Goal: Complete application form: Complete application form

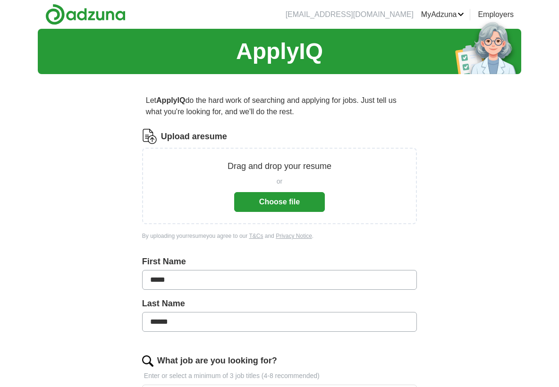
click at [279, 199] on button "Choose file" at bounding box center [279, 202] width 91 height 20
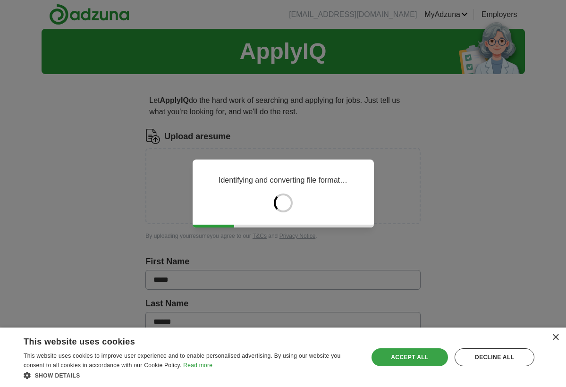
click at [418, 359] on div "Accept all" at bounding box center [410, 358] width 77 height 18
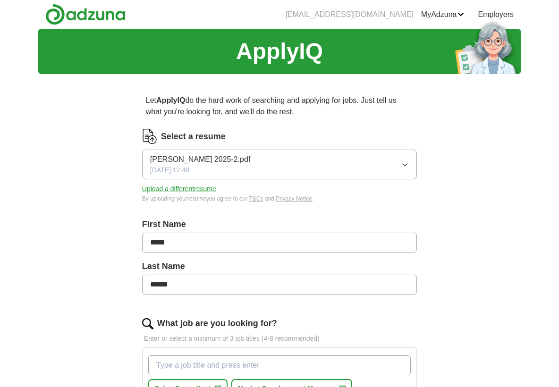
scroll to position [153, 0]
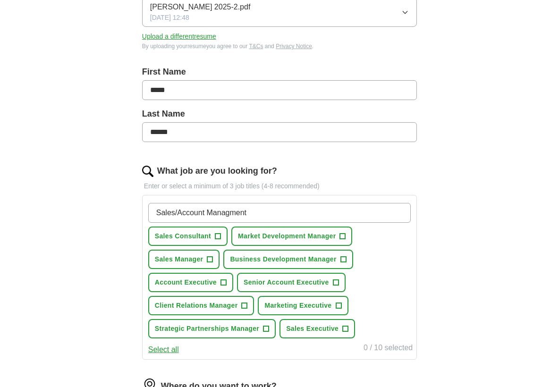
type input "Sales/Account Managment"
click at [220, 235] on span "+" at bounding box center [218, 237] width 6 height 8
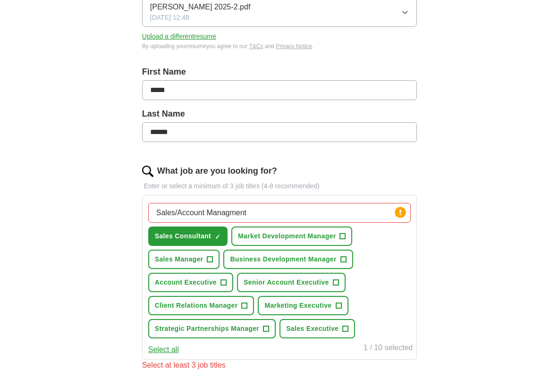
click at [346, 237] on span "+" at bounding box center [343, 237] width 6 height 8
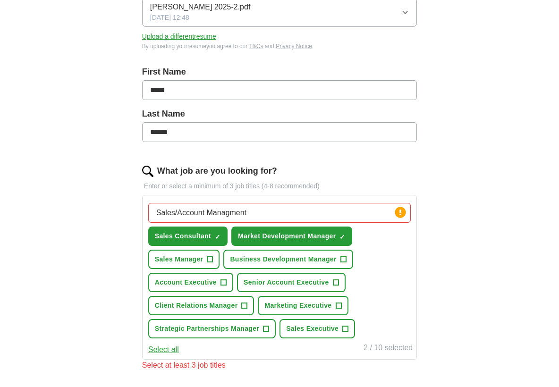
click at [345, 259] on span "+" at bounding box center [344, 260] width 6 height 8
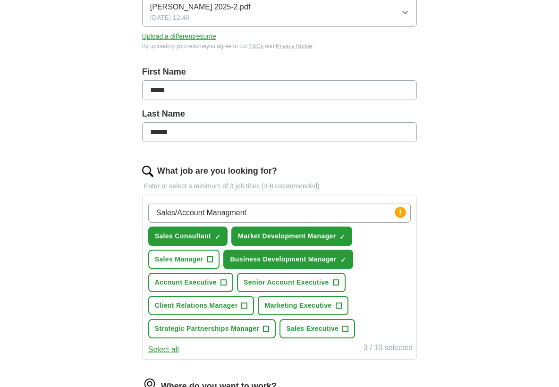
click at [223, 284] on span "+" at bounding box center [224, 283] width 6 height 8
click at [335, 284] on span "+" at bounding box center [336, 283] width 6 height 8
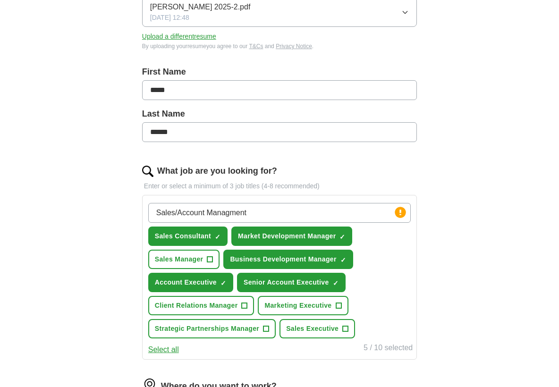
click at [245, 306] on span "+" at bounding box center [245, 306] width 6 height 8
click at [340, 307] on span "+" at bounding box center [339, 306] width 6 height 8
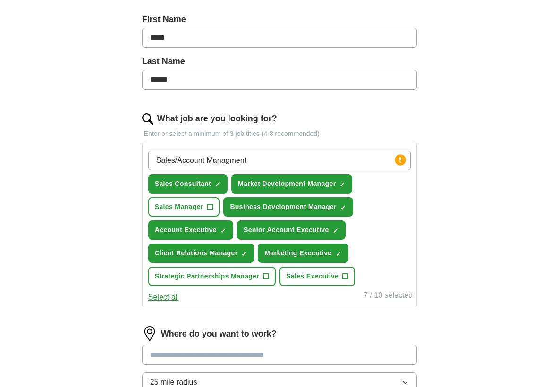
scroll to position [233, 0]
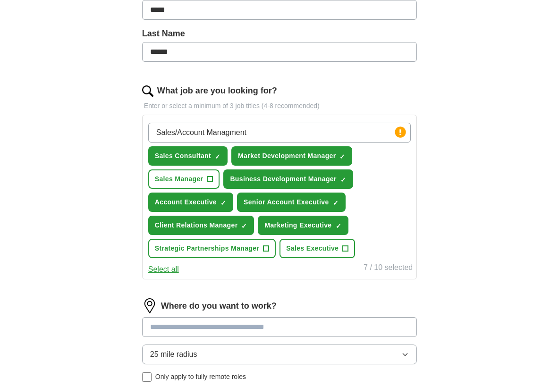
click at [344, 249] on span "+" at bounding box center [346, 249] width 6 height 8
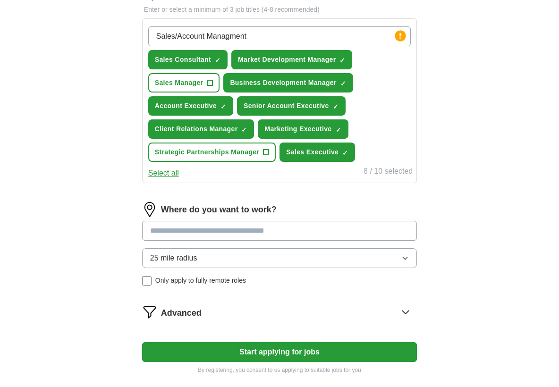
scroll to position [346, 0]
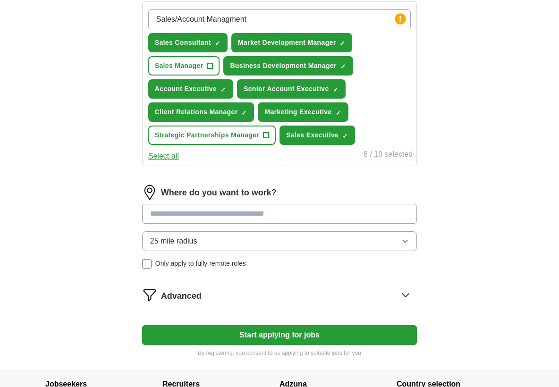
click at [151, 214] on input at bounding box center [279, 214] width 275 height 20
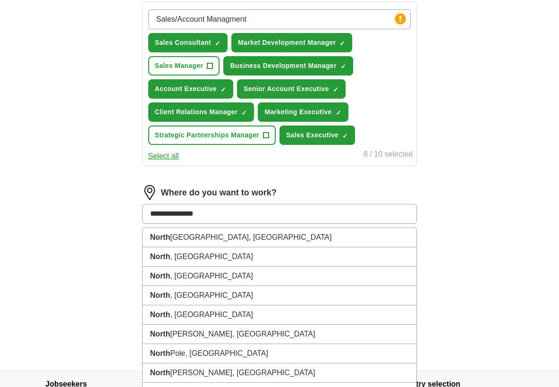
type input "**********"
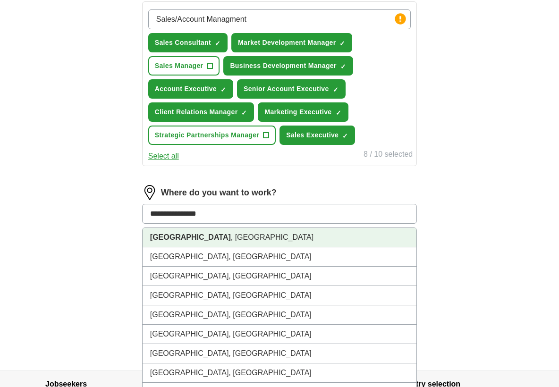
click at [226, 239] on li "[GEOGRAPHIC_DATA] , [GEOGRAPHIC_DATA]" at bounding box center [280, 237] width 274 height 19
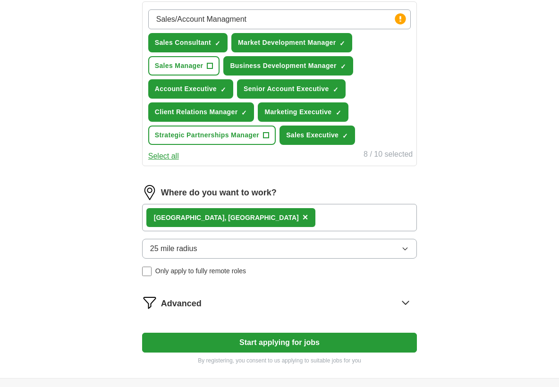
click at [156, 248] on span "25 mile radius" at bounding box center [173, 248] width 47 height 11
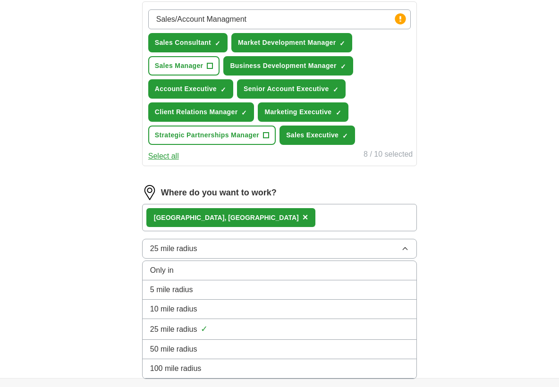
click at [190, 329] on span "25 mile radius" at bounding box center [173, 329] width 47 height 11
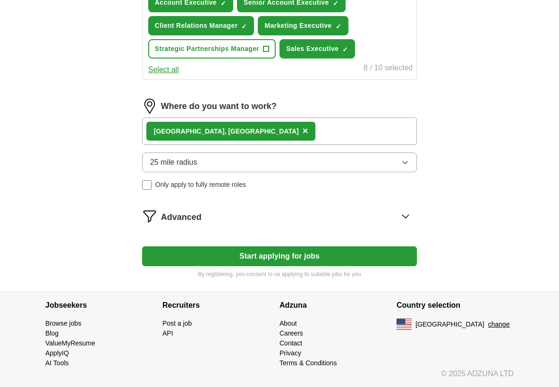
scroll to position [433, 0]
click at [406, 215] on icon at bounding box center [405, 216] width 15 height 15
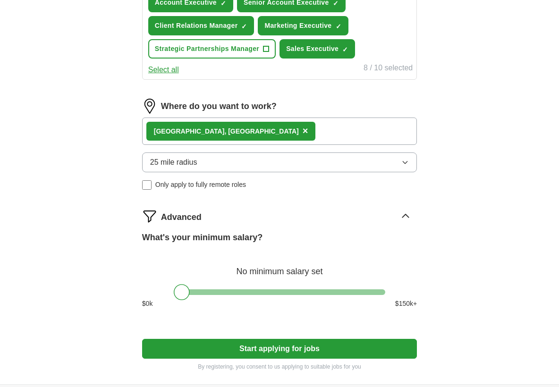
click at [187, 291] on div at bounding box center [182, 292] width 16 height 16
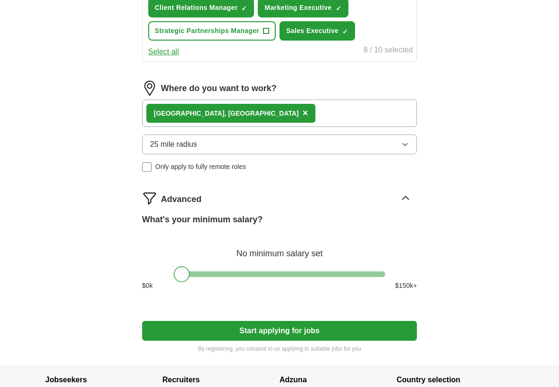
scroll to position [441, 0]
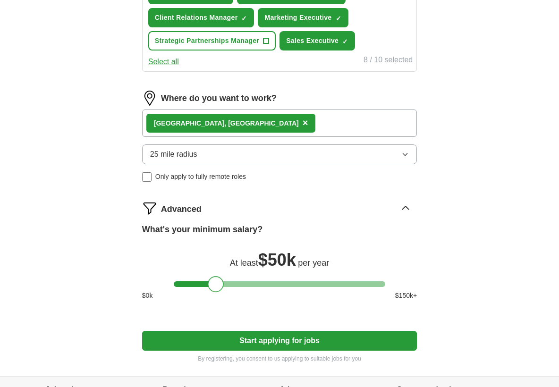
drag, startPoint x: 184, startPoint y: 283, endPoint x: 218, endPoint y: 282, distance: 34.0
click at [218, 282] on div at bounding box center [216, 284] width 16 height 16
click at [287, 340] on button "Start applying for jobs" at bounding box center [279, 341] width 275 height 20
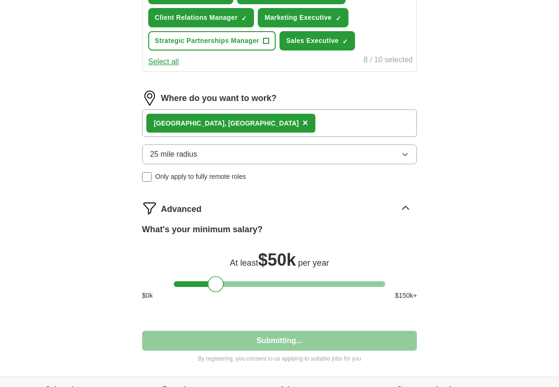
select select "**"
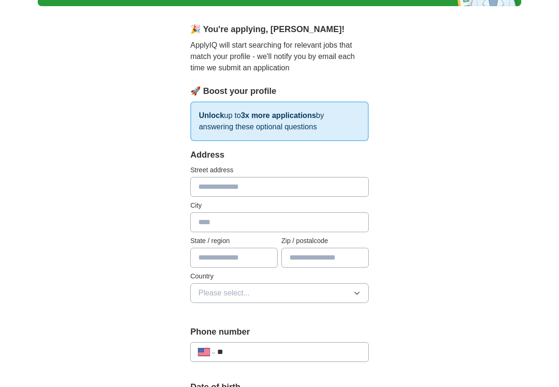
scroll to position [0, 0]
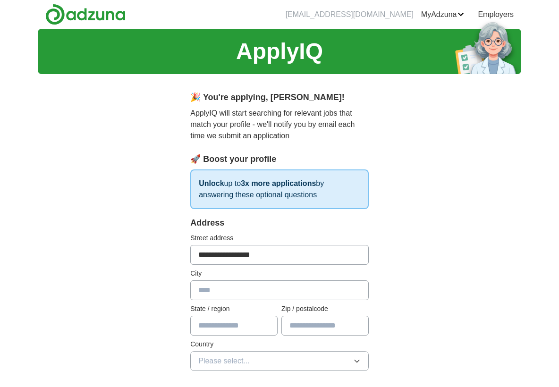
type input "**********"
type input "**"
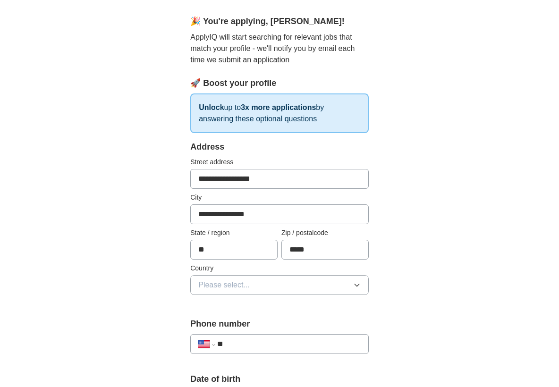
scroll to position [77, 0]
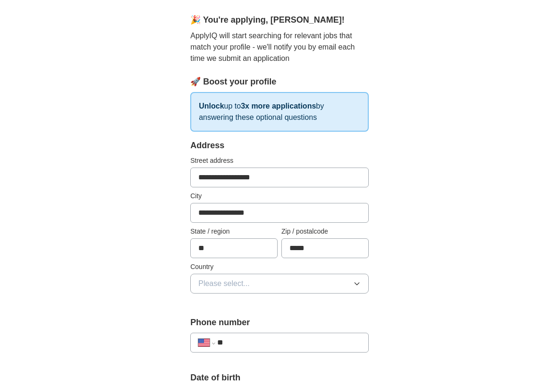
type input "*****"
click at [360, 283] on icon "button" at bounding box center [357, 284] width 8 height 8
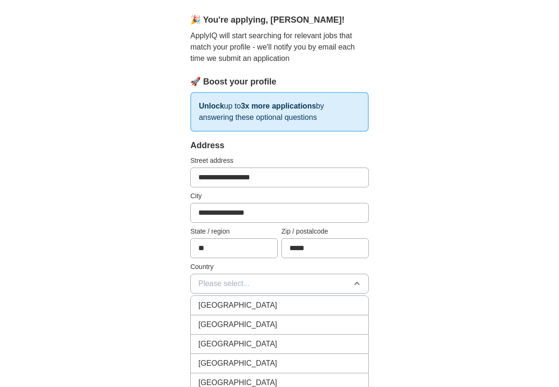
click at [234, 324] on span "[GEOGRAPHIC_DATA]" at bounding box center [237, 324] width 79 height 11
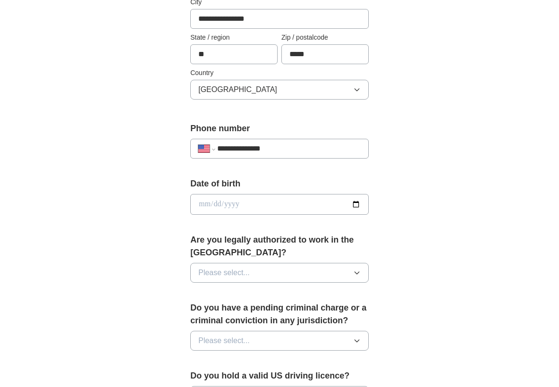
scroll to position [302, 0]
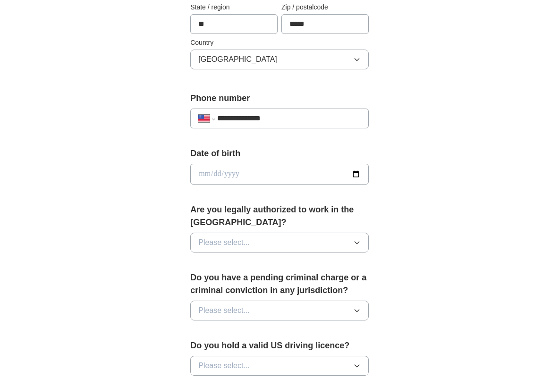
type input "**********"
click at [206, 179] on input "date" at bounding box center [279, 174] width 179 height 21
click at [206, 173] on input "date" at bounding box center [279, 174] width 179 height 21
click at [218, 173] on input "date" at bounding box center [279, 174] width 179 height 21
click at [235, 175] on input "date" at bounding box center [279, 174] width 179 height 21
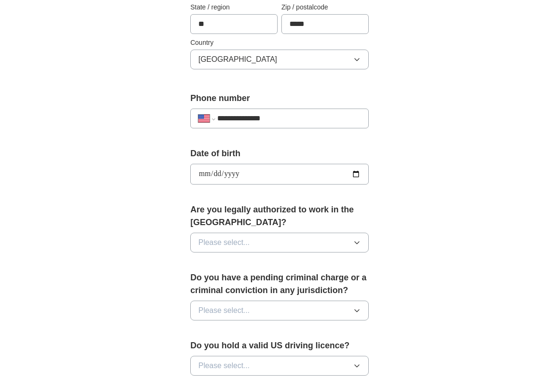
type input "**********"
click at [392, 212] on div "**********" at bounding box center [280, 189] width 242 height 819
click at [358, 243] on icon "button" at bounding box center [357, 243] width 8 height 8
click at [295, 264] on div "Yes" at bounding box center [279, 264] width 163 height 11
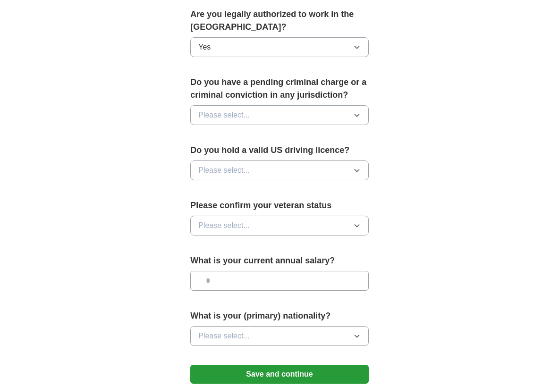
scroll to position [500, 0]
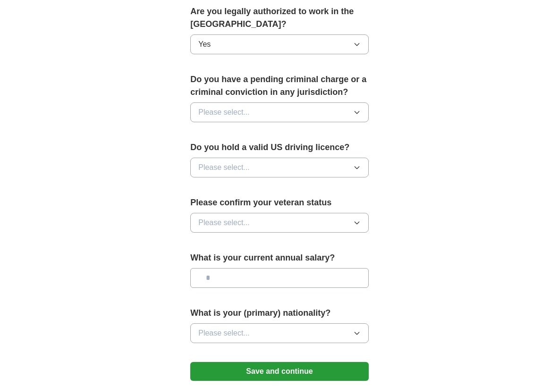
click at [356, 113] on icon "button" at bounding box center [357, 113] width 8 height 8
click at [235, 155] on div "No" at bounding box center [279, 153] width 163 height 11
click at [359, 167] on icon "button" at bounding box center [357, 168] width 8 height 8
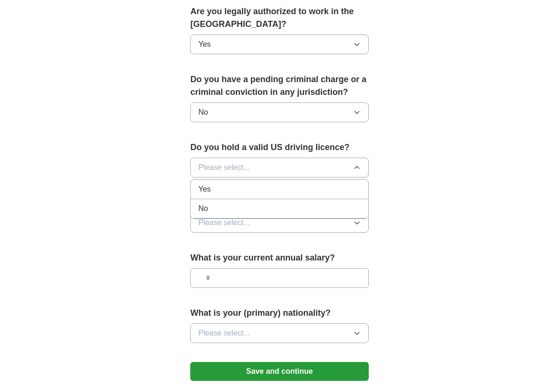
click at [244, 190] on div "Yes" at bounding box center [279, 189] width 163 height 11
click at [355, 222] on icon "button" at bounding box center [357, 223] width 8 height 8
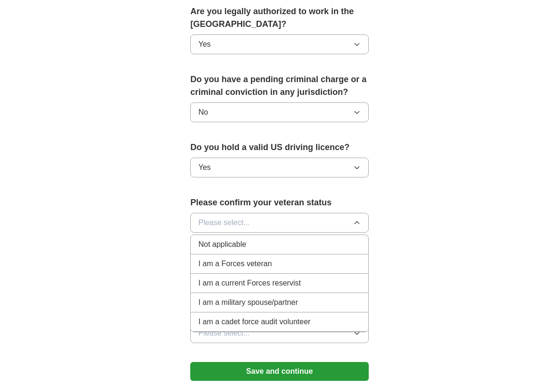
click at [244, 246] on span "Not applicable" at bounding box center [222, 244] width 48 height 11
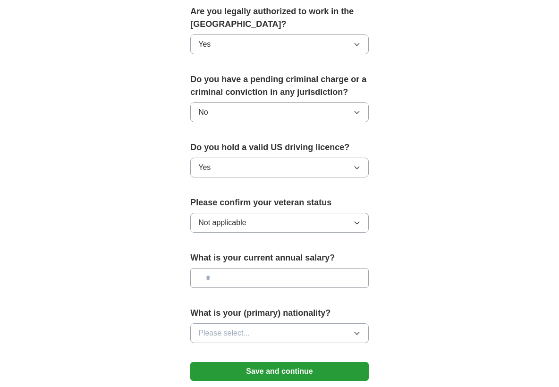
click at [216, 280] on input "text" at bounding box center [279, 278] width 179 height 20
type input "*******"
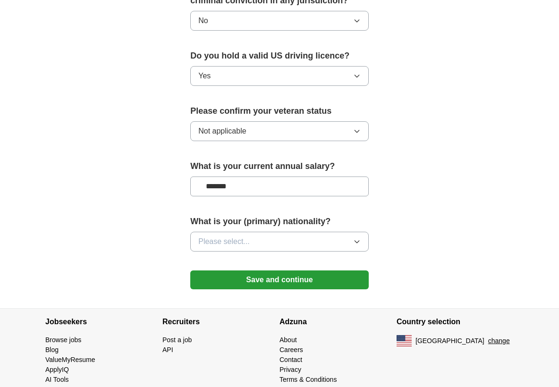
scroll to position [599, 0]
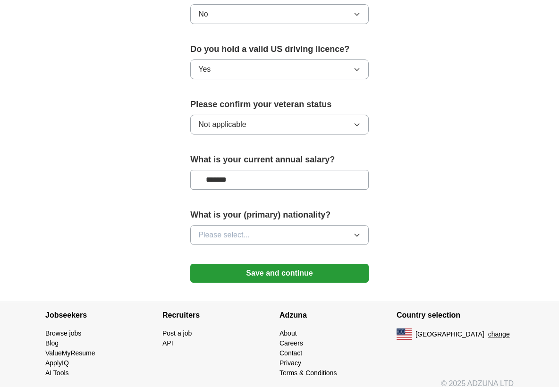
click at [357, 237] on icon "button" at bounding box center [357, 235] width 4 height 2
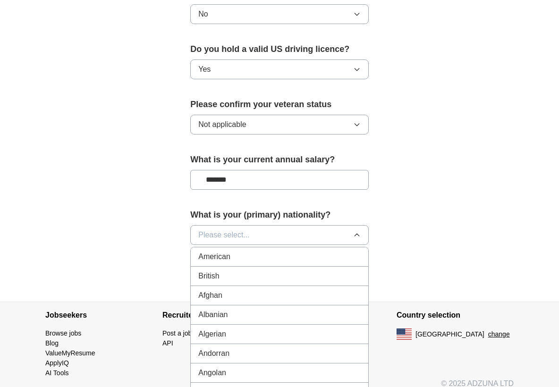
scroll to position [2, 0]
click at [268, 257] on div "American" at bounding box center [279, 254] width 163 height 11
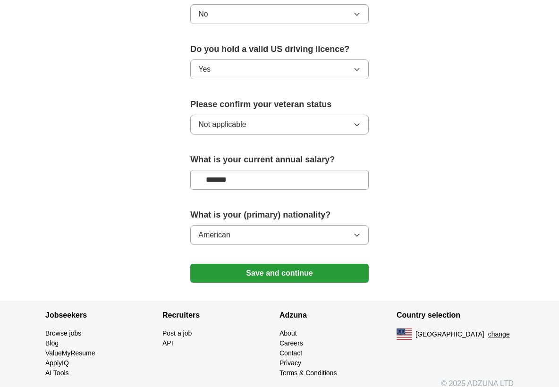
click at [268, 274] on button "Save and continue" at bounding box center [279, 273] width 179 height 19
